Goal: Information Seeking & Learning: Check status

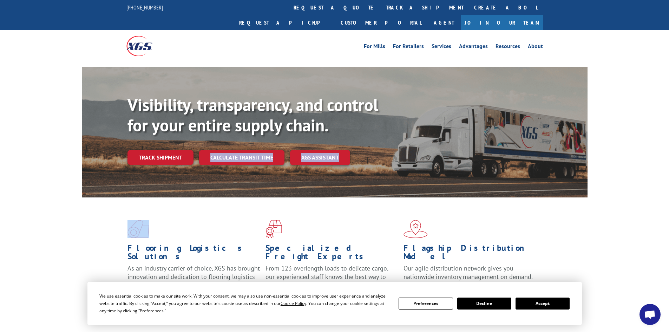
drag, startPoint x: 165, startPoint y: 152, endPoint x: 285, endPoint y: 201, distance: 129.1
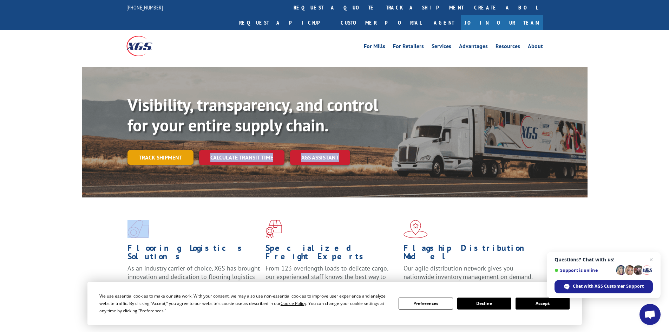
click at [155, 150] on link "Track shipment" at bounding box center [160, 157] width 66 height 15
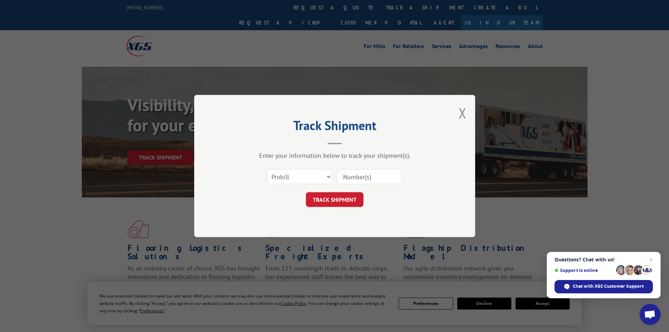
click at [356, 180] on input at bounding box center [369, 176] width 65 height 15
paste input "17515548"
type input "17515548"
click at [341, 200] on button "TRACK SHIPMENT" at bounding box center [335, 199] width 58 height 15
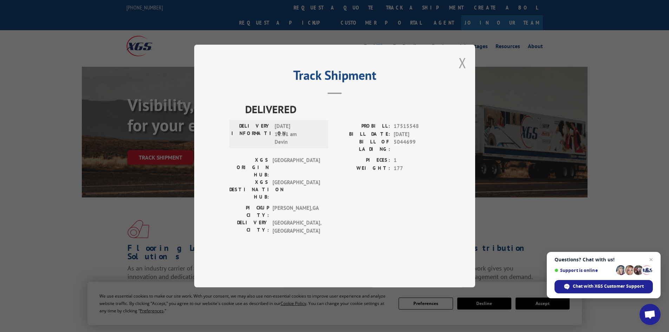
click at [461, 72] on button "Close modal" at bounding box center [463, 62] width 8 height 19
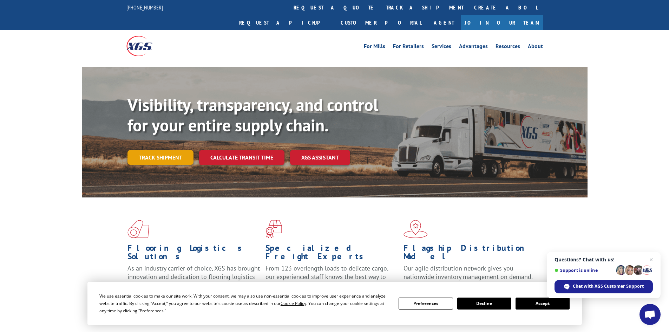
click at [180, 150] on link "Track shipment" at bounding box center [160, 157] width 66 height 15
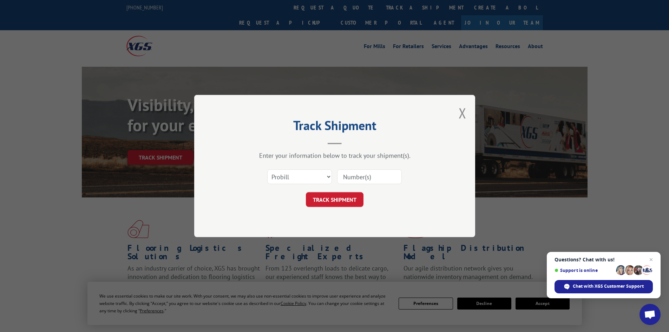
click at [354, 171] on input at bounding box center [369, 176] width 65 height 15
paste input "17515548"
type input "17515548"
click at [353, 200] on button "TRACK SHIPMENT" at bounding box center [335, 199] width 58 height 15
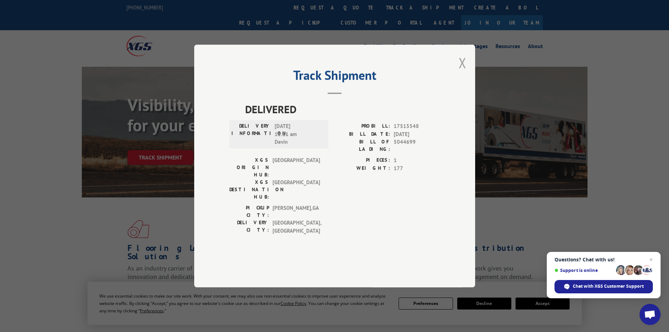
click at [462, 72] on button "Close modal" at bounding box center [463, 62] width 8 height 19
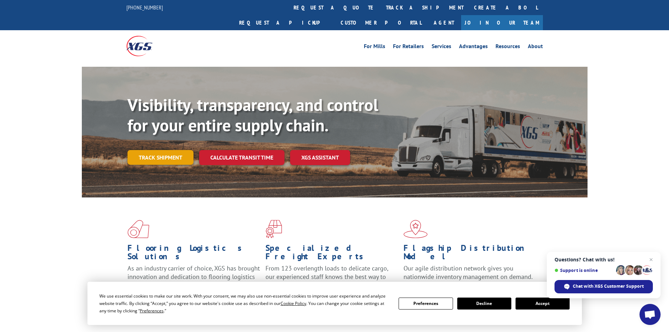
click at [167, 150] on link "Track shipment" at bounding box center [160, 157] width 66 height 15
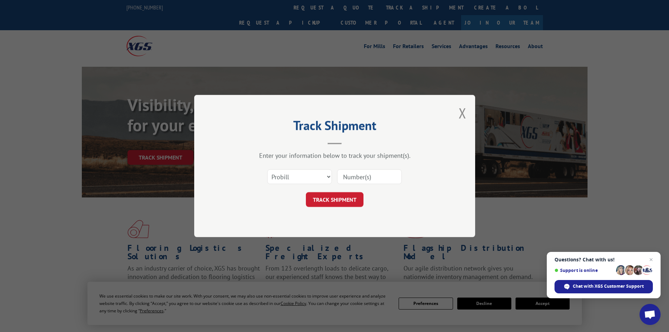
click at [371, 172] on input at bounding box center [369, 176] width 65 height 15
paste input "17515548"
type input "17515548"
click button "TRACK SHIPMENT" at bounding box center [335, 199] width 58 height 15
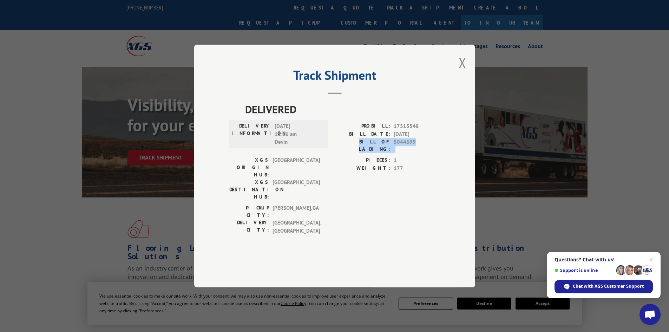
drag, startPoint x: 418, startPoint y: 162, endPoint x: 356, endPoint y: 167, distance: 62.7
click at [356, 156] on div "PROBILL: 17515548 BILL DATE: [DATE] BILL OF LADING: 5044699" at bounding box center [387, 139] width 105 height 34
copy div "BILL OF LADING: 5044699"
click at [463, 72] on button "Close modal" at bounding box center [463, 62] width 8 height 19
